Goal: Transaction & Acquisition: Purchase product/service

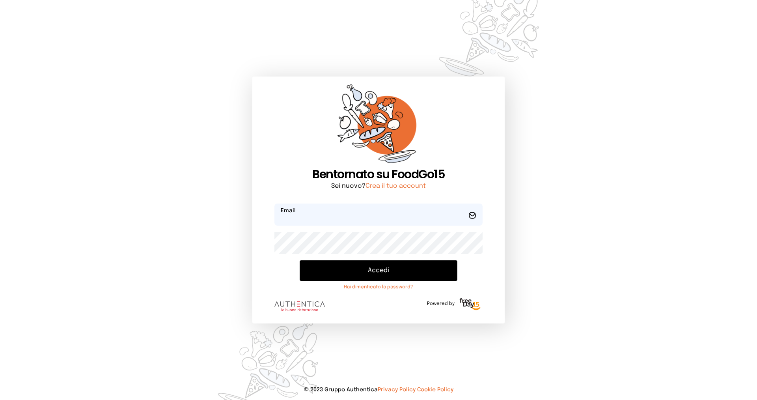
click at [318, 210] on input "email" at bounding box center [379, 215] width 208 height 22
type input "**********"
click at [300, 260] on button "Accedi" at bounding box center [379, 270] width 158 height 21
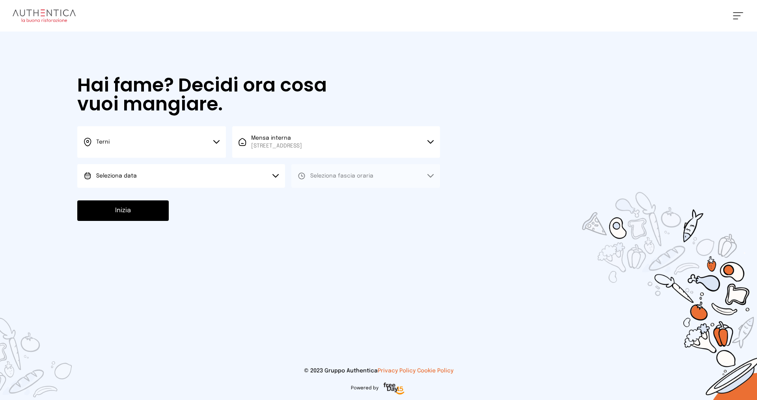
click at [264, 178] on button "Seleziona data" at bounding box center [181, 176] width 208 height 24
click at [200, 196] on li "[DATE], [DATE]" at bounding box center [181, 198] width 208 height 21
click at [335, 184] on button "Seleziona fascia oraria" at bounding box center [366, 176] width 149 height 24
click at [326, 195] on span "Pranzo" at bounding box center [319, 198] width 19 height 8
click at [159, 211] on button "Inizia" at bounding box center [123, 210] width 92 height 21
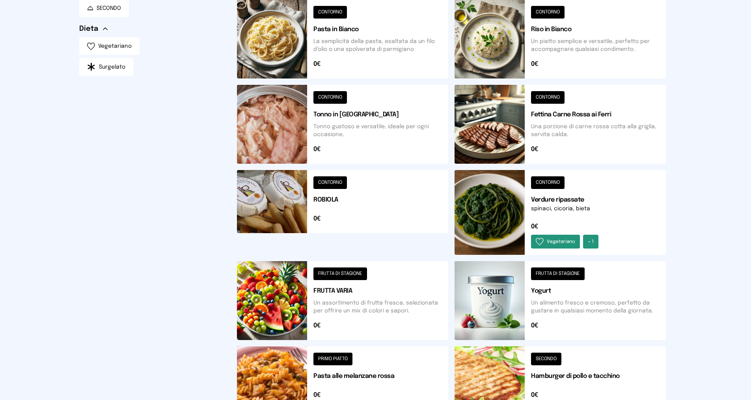
scroll to position [204, 0]
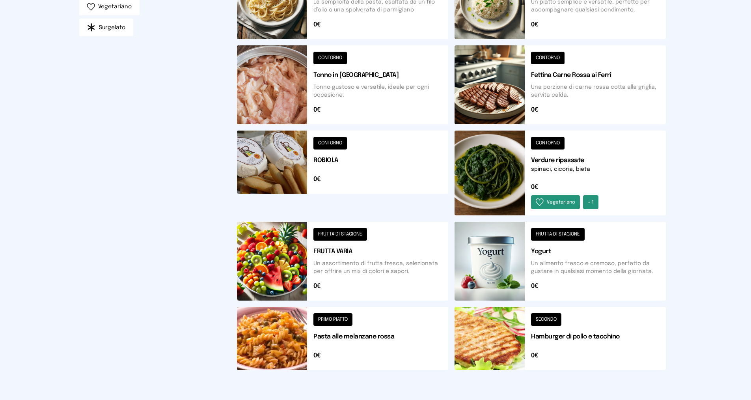
click at [271, 339] on button at bounding box center [342, 338] width 211 height 63
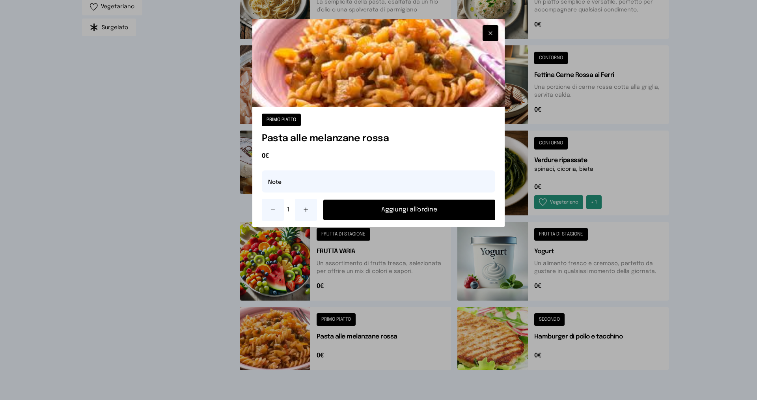
click at [370, 209] on button "Aggiungi all'ordine" at bounding box center [409, 210] width 172 height 21
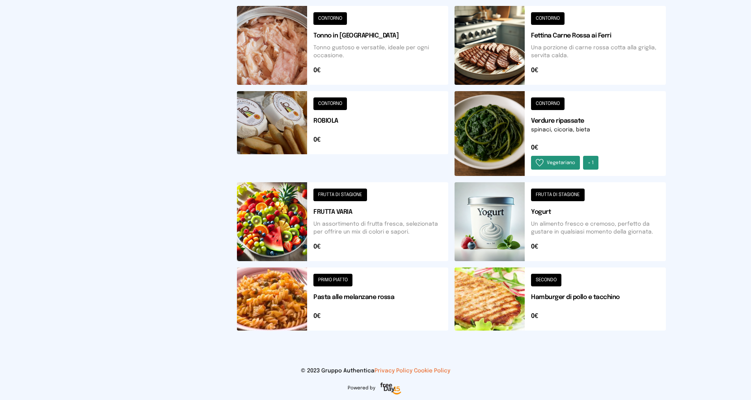
scroll to position [164, 0]
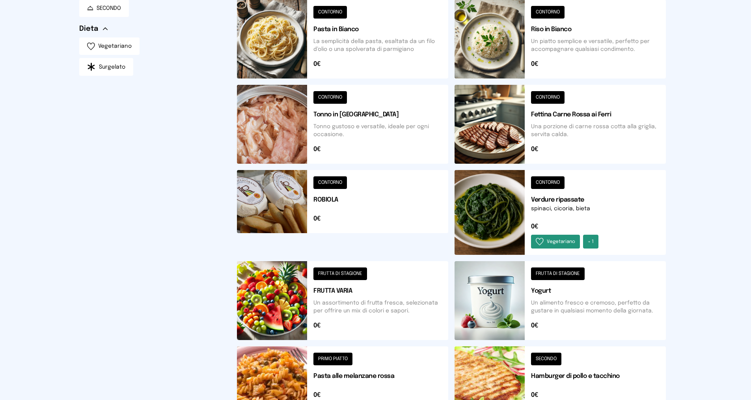
click at [490, 208] on button at bounding box center [560, 212] width 211 height 85
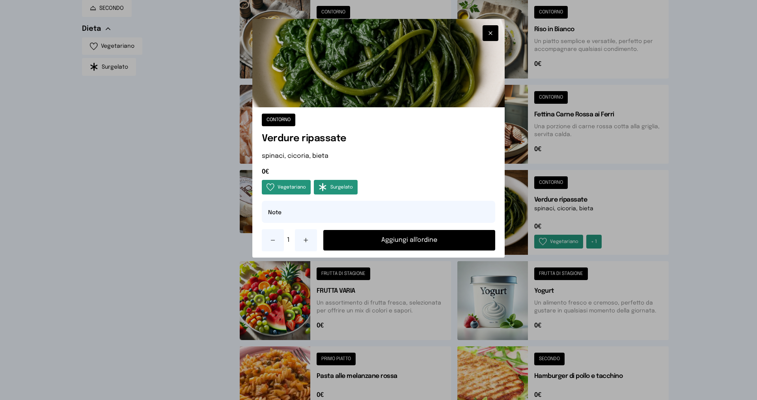
click at [440, 239] on button "Aggiungi all'ordine" at bounding box center [409, 240] width 172 height 21
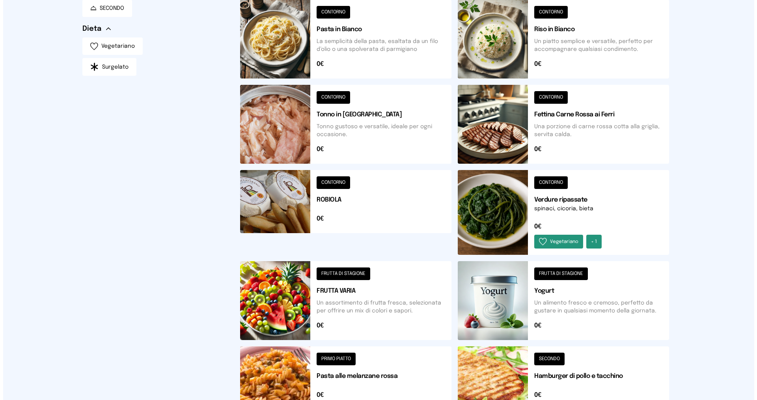
scroll to position [0, 0]
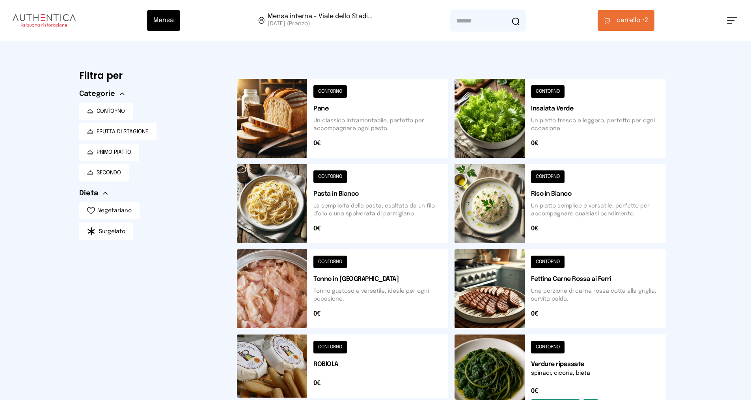
click at [632, 26] on button "carrello • 2" at bounding box center [626, 20] width 57 height 21
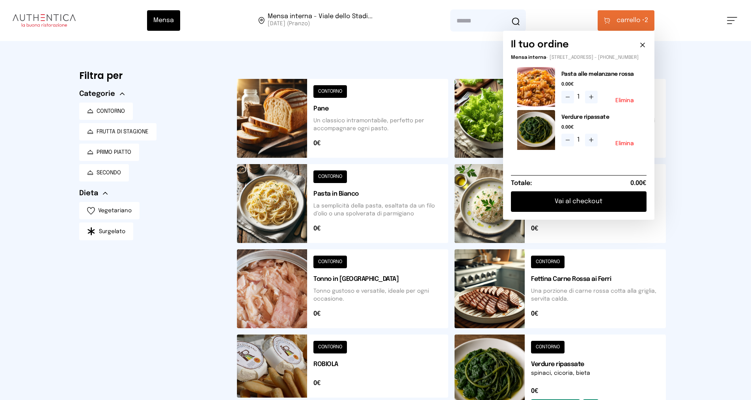
click at [572, 208] on button "Vai al checkout" at bounding box center [579, 201] width 136 height 21
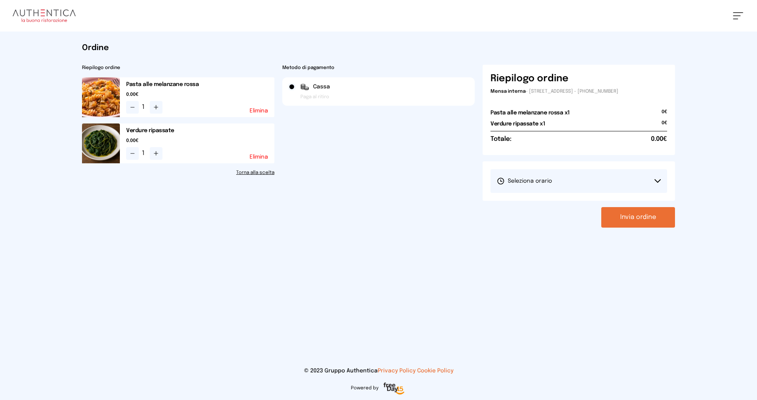
click at [661, 178] on button "Seleziona orario" at bounding box center [579, 181] width 177 height 24
click at [534, 200] on span "1° Turno (13:00 - 15:00)" at bounding box center [527, 203] width 60 height 8
click at [629, 216] on button "Invia ordine" at bounding box center [639, 217] width 74 height 21
